Goal: Find specific page/section: Find specific page/section

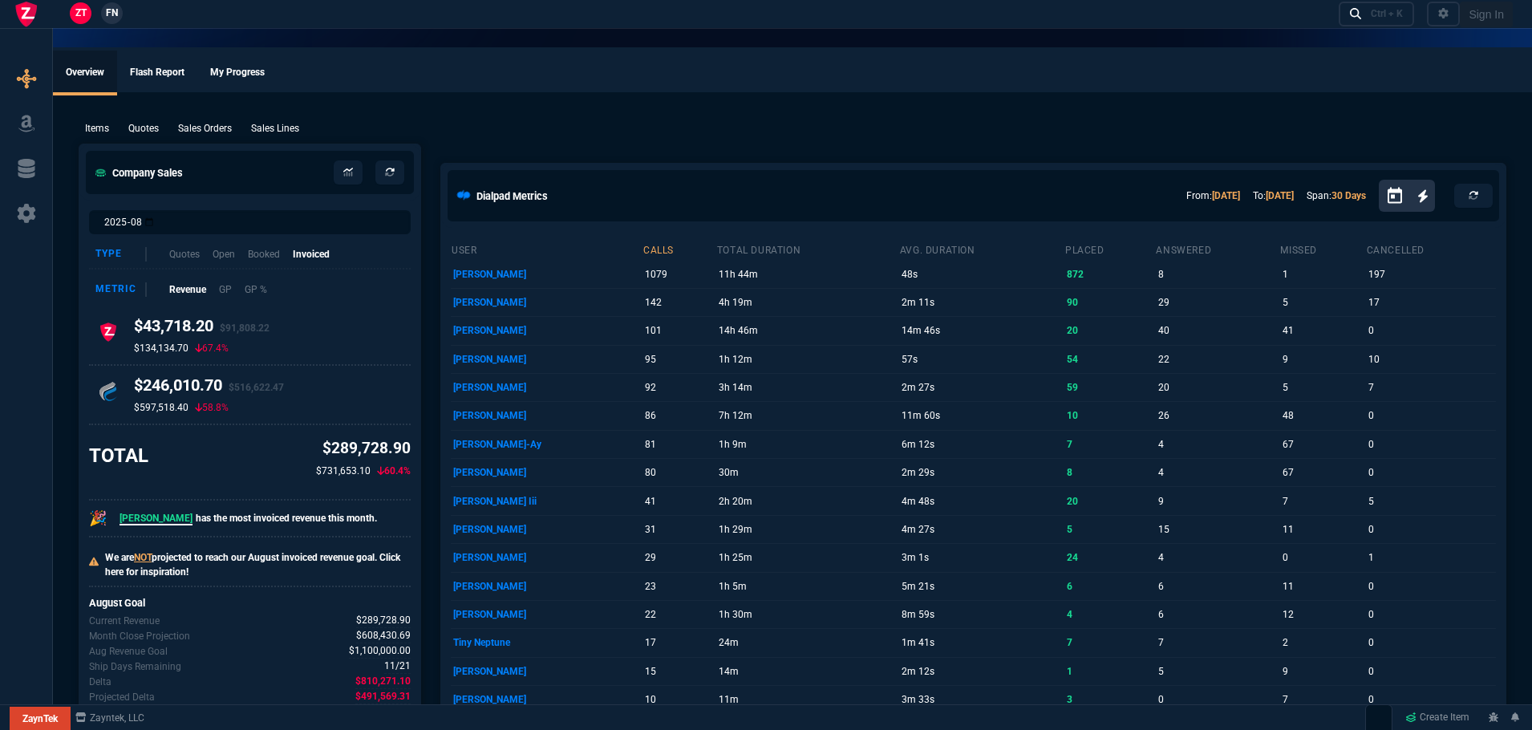
select select "12: [PERSON_NAME]"
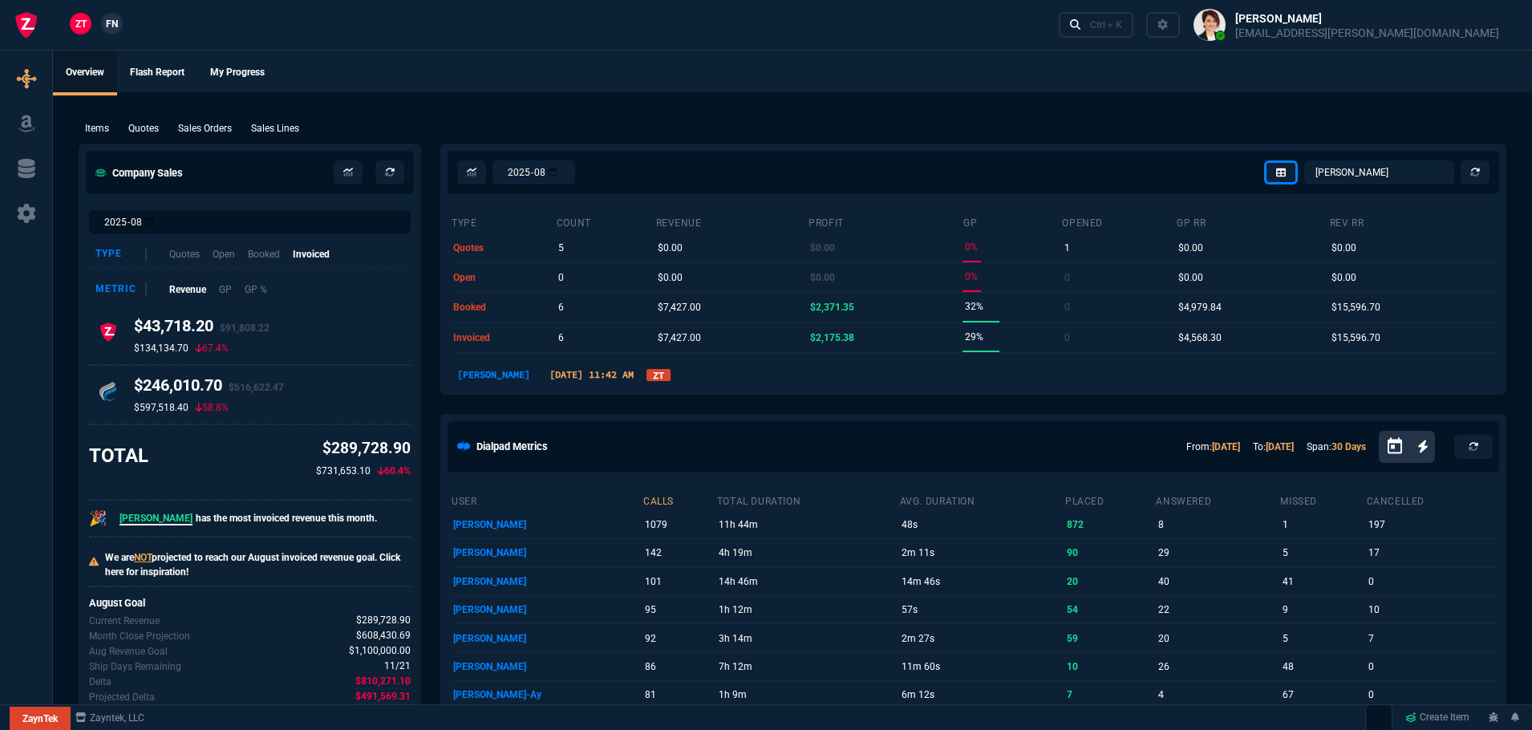
select select
click at [23, 119] on icon at bounding box center [26, 124] width 16 height 17
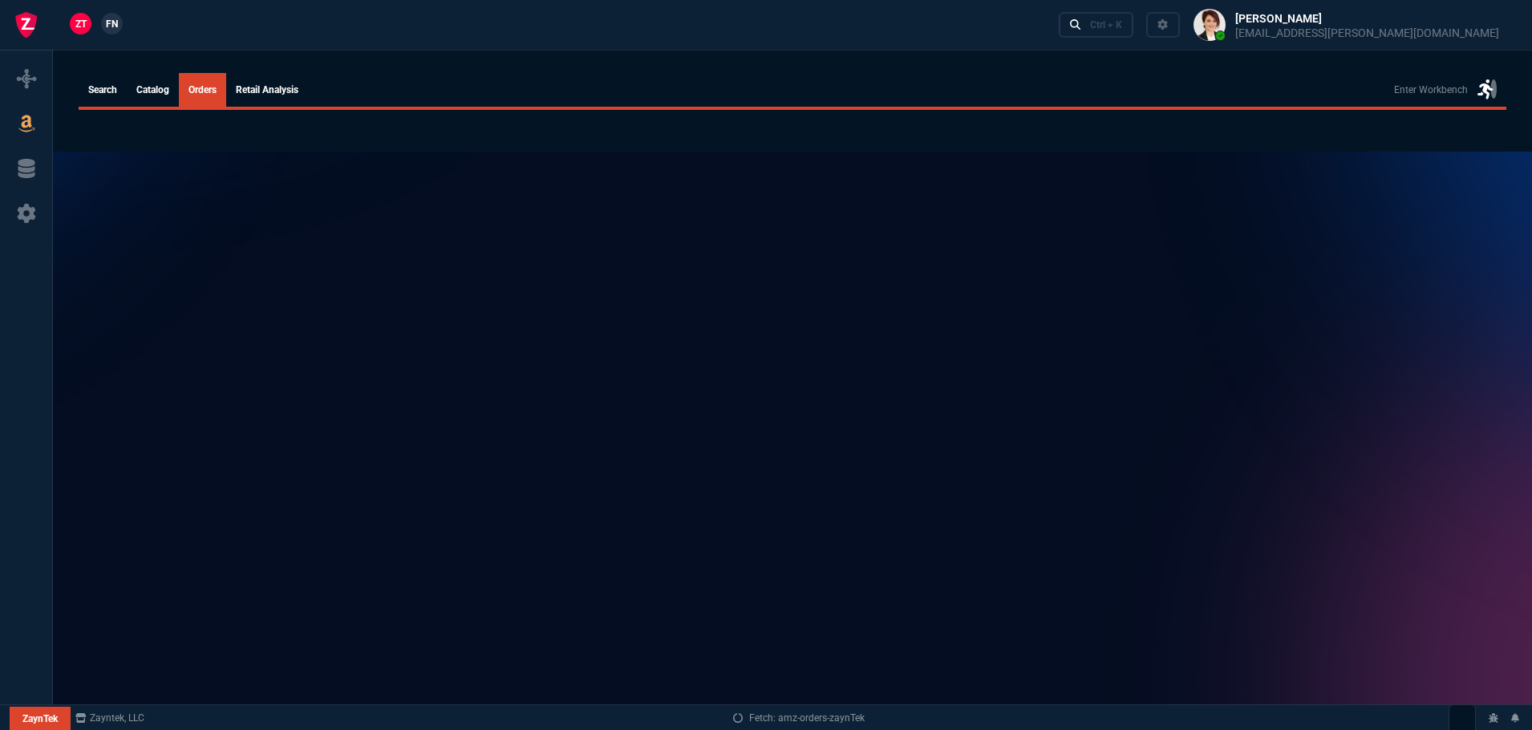
select select
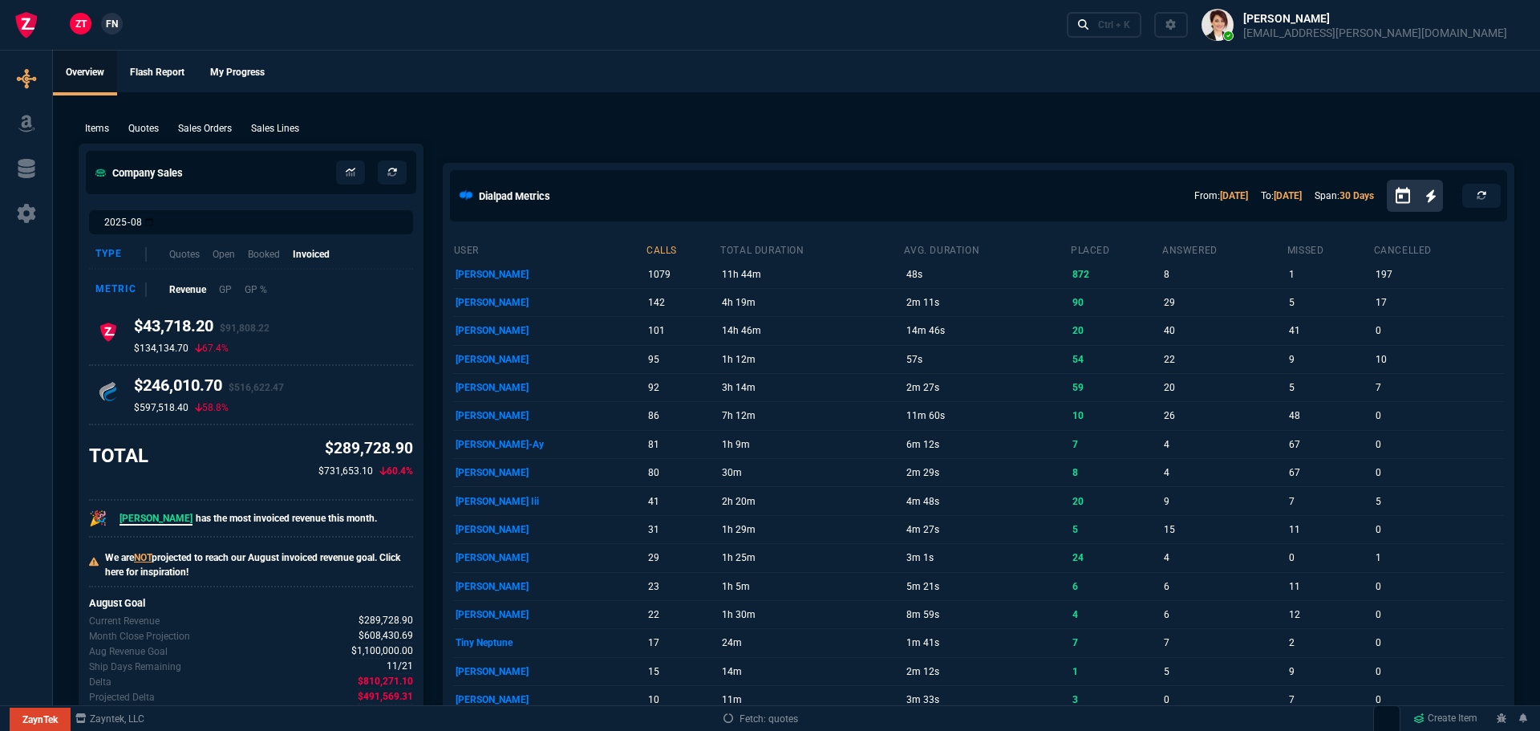
select select "12: [PERSON_NAME]"
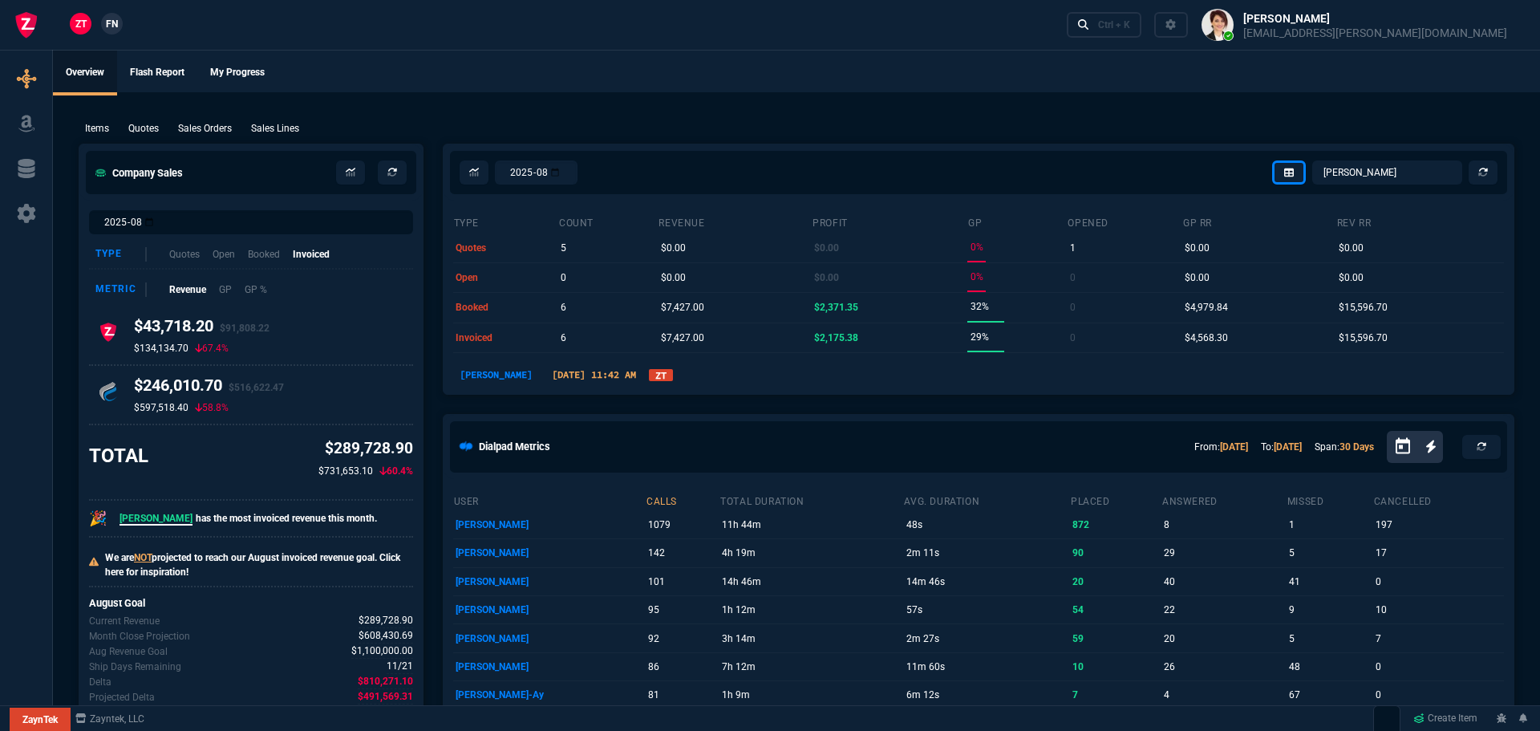
select select
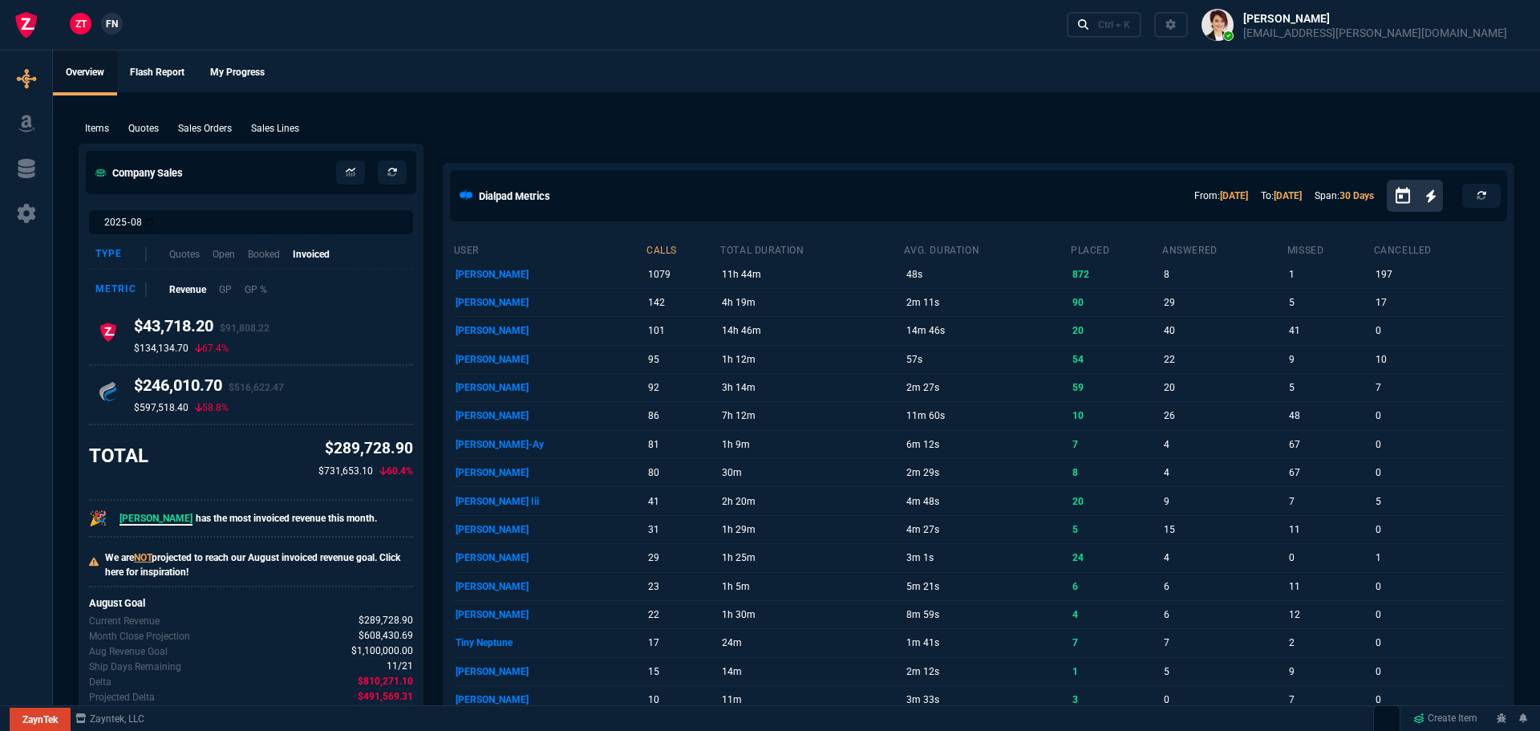
select select "12: [PERSON_NAME]"
select select
